Goal: Task Accomplishment & Management: Use online tool/utility

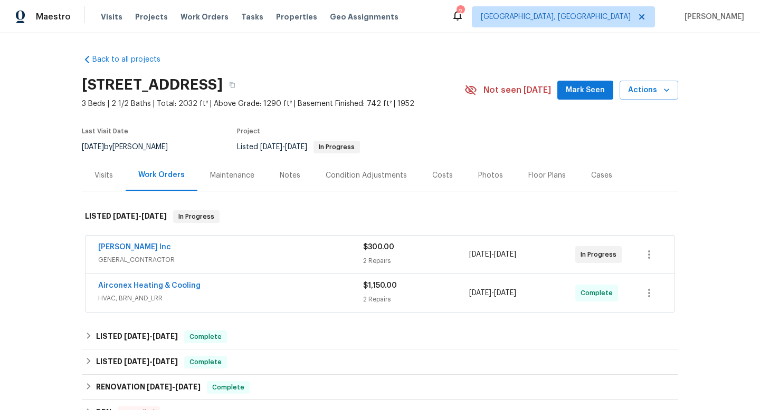
click at [103, 176] on div "Visits" at bounding box center [103, 175] width 18 height 11
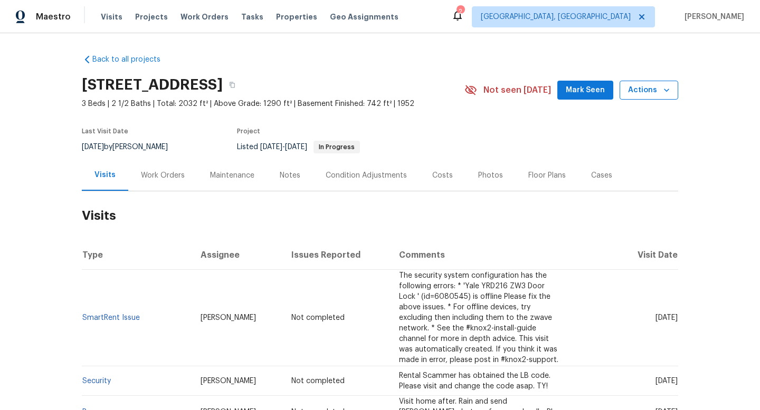
click at [634, 89] on span "Actions" at bounding box center [649, 90] width 42 height 13
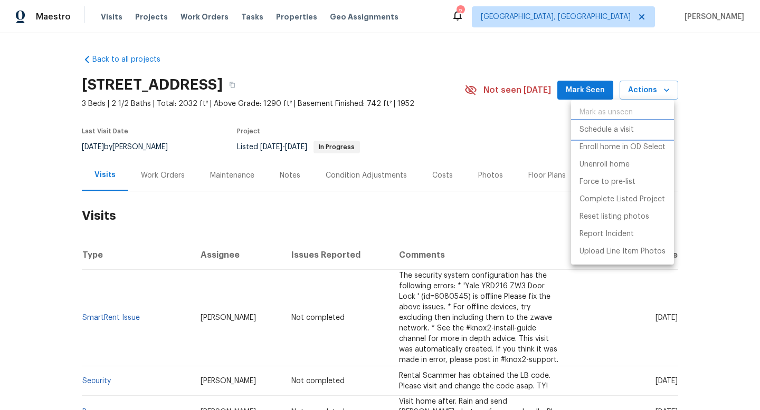
click at [611, 129] on p "Schedule a visit" at bounding box center [606, 129] width 54 height 11
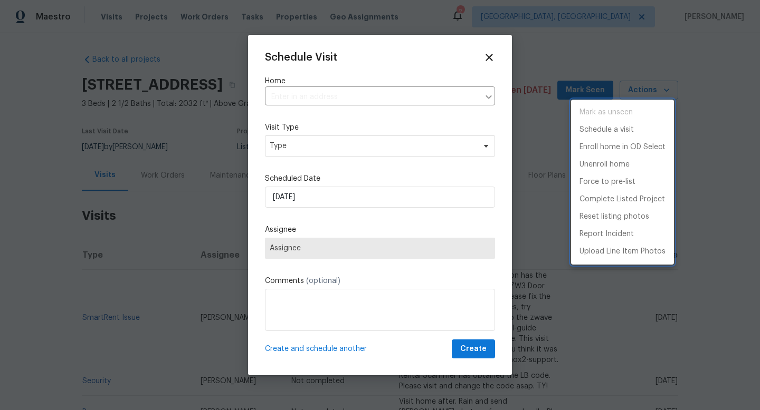
type input "[STREET_ADDRESS]"
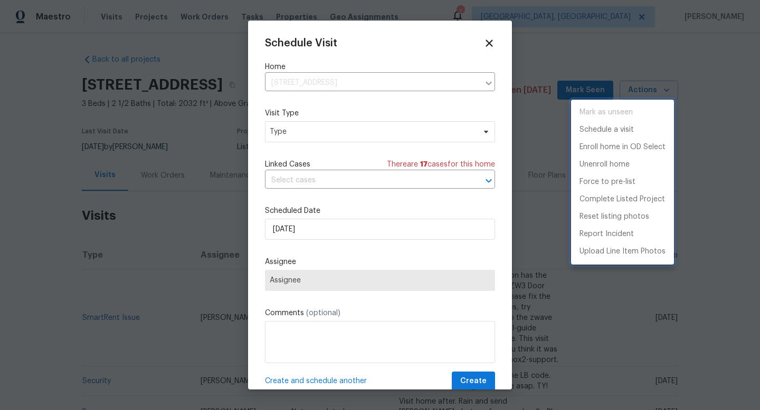
click at [333, 130] on div at bounding box center [380, 205] width 760 height 410
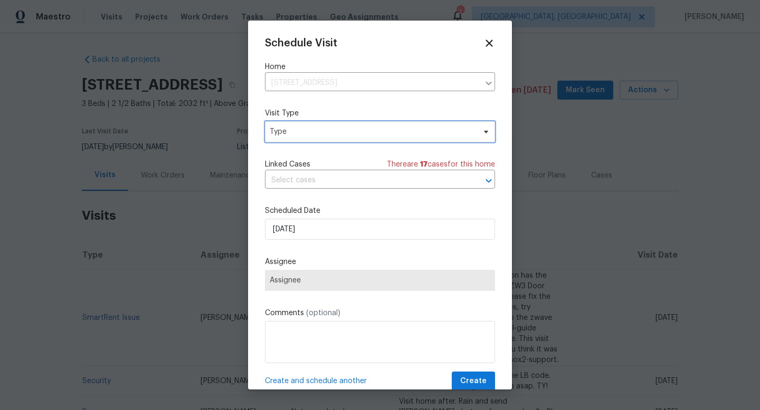
click at [319, 135] on span "Type" at bounding box center [372, 132] width 205 height 11
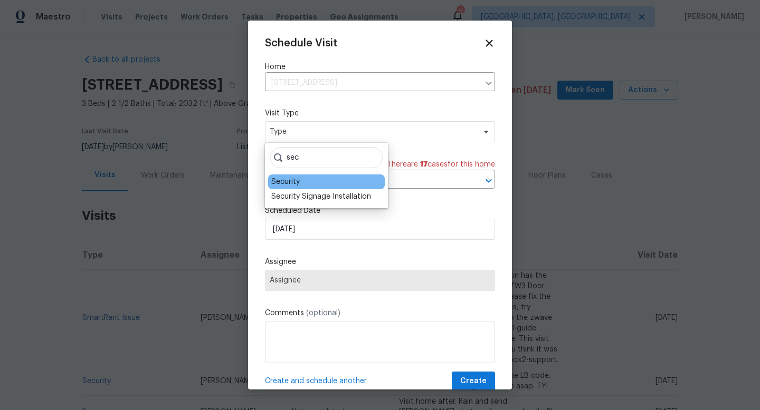
type input "sec"
click at [301, 181] on div "Security" at bounding box center [326, 182] width 117 height 15
click at [281, 180] on div "Security" at bounding box center [285, 182] width 28 height 11
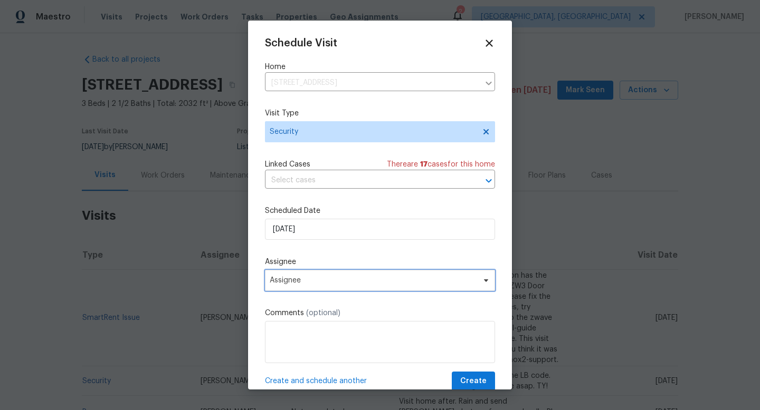
click at [294, 276] on span "Assignee" at bounding box center [380, 280] width 230 height 21
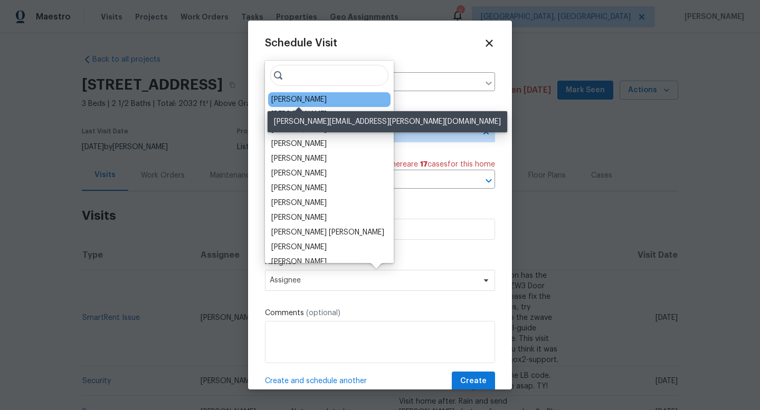
click at [303, 102] on div "[PERSON_NAME]" at bounding box center [298, 99] width 55 height 11
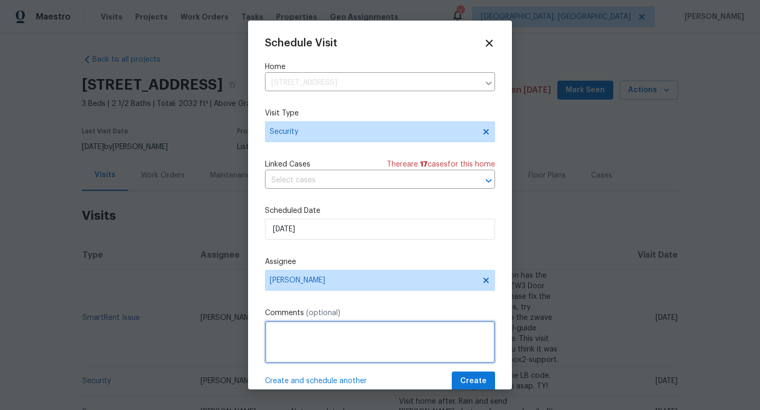
click at [289, 353] on textarea at bounding box center [380, 342] width 230 height 42
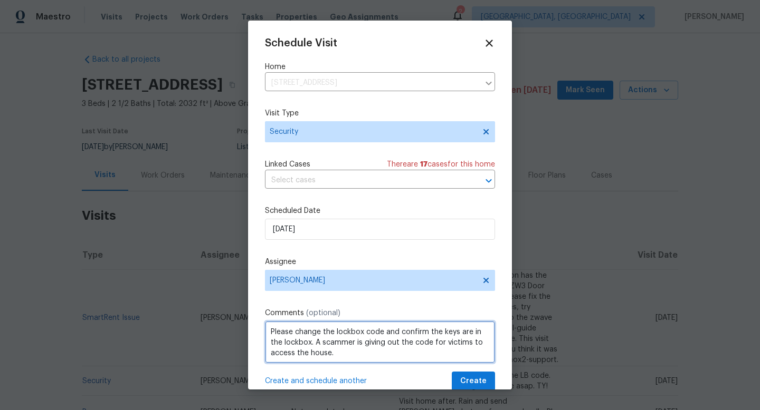
type textarea "Please change the lockbox code and confirm the keys are in the lockbox. A scamm…"
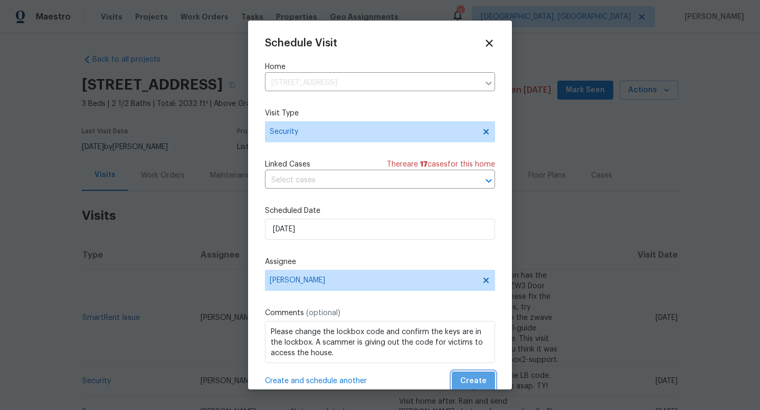
click at [469, 381] on span "Create" at bounding box center [473, 381] width 26 height 13
